Goal: Answer question/provide support

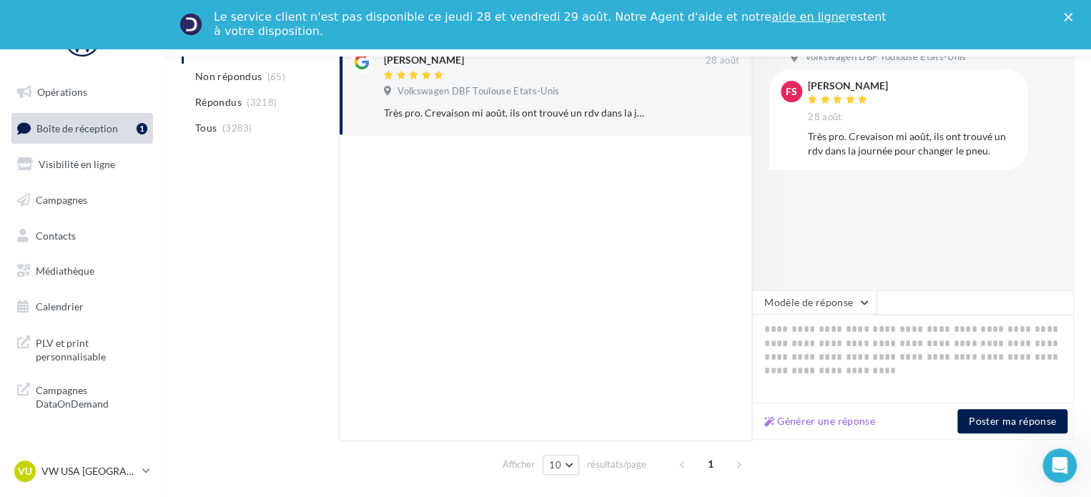
scroll to position [274, 0]
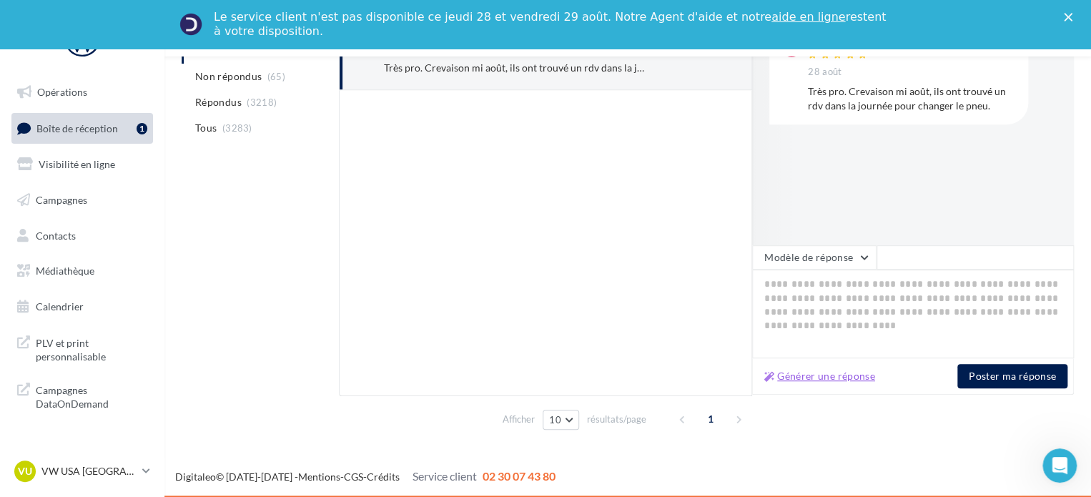
click at [802, 374] on button "Générer une réponse" at bounding box center [819, 375] width 122 height 17
type textarea "**********"
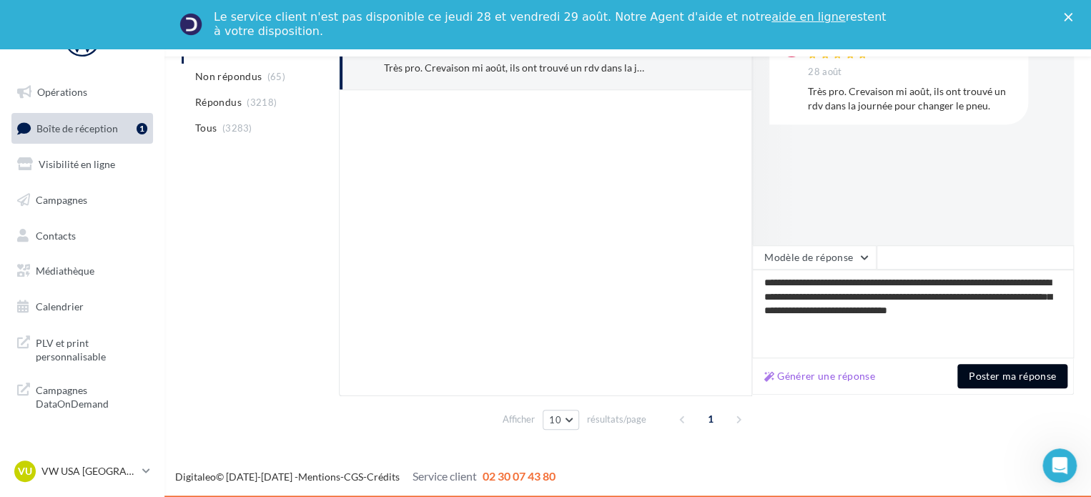
click at [984, 379] on button "Poster ma réponse" at bounding box center [1012, 376] width 110 height 24
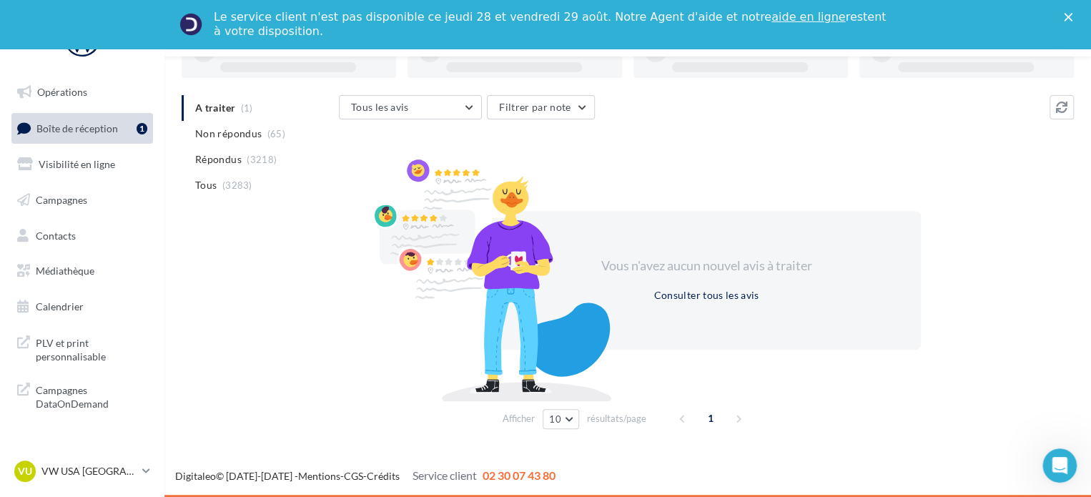
scroll to position [136, 0]
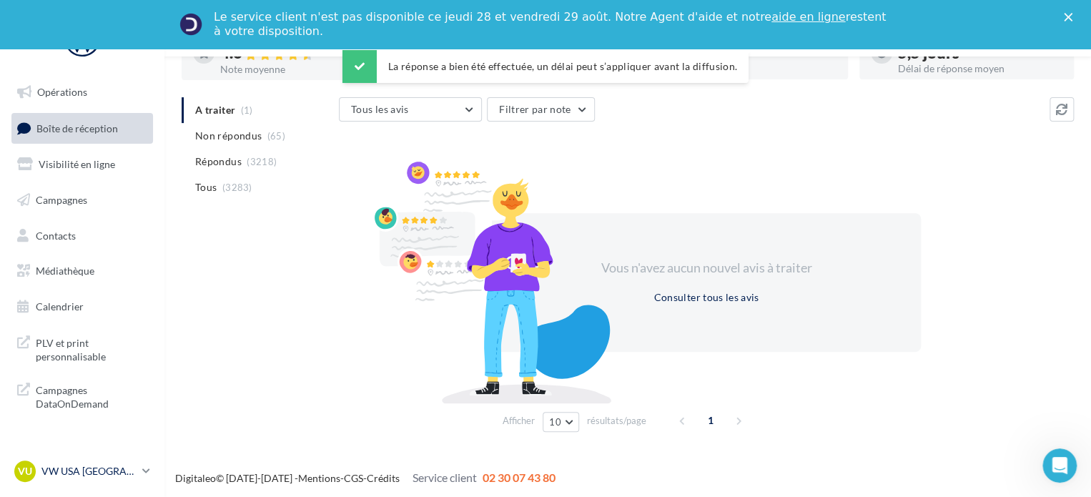
drag, startPoint x: 114, startPoint y: 474, endPoint x: 111, endPoint y: 460, distance: 13.7
click at [113, 474] on p "VW USA [GEOGRAPHIC_DATA]" at bounding box center [88, 471] width 95 height 14
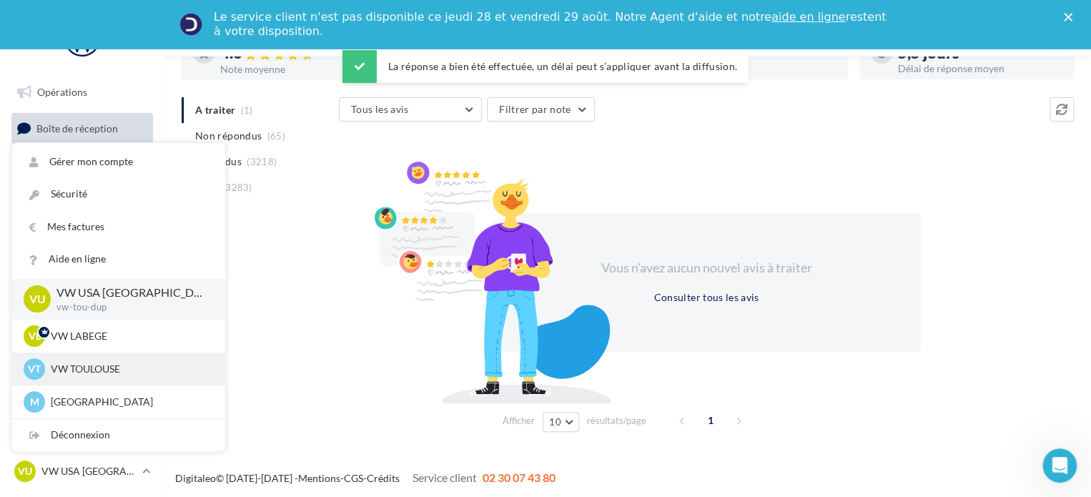
click at [114, 376] on div "VT VW TOULOUSE vw-cap-dup" at bounding box center [119, 368] width 190 height 21
